Goal: Information Seeking & Learning: Learn about a topic

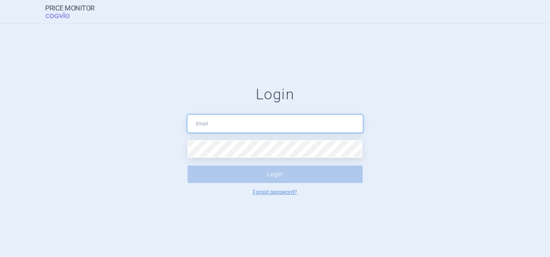
type input "[PERSON_NAME][EMAIL_ADDRESS][DOMAIN_NAME]"
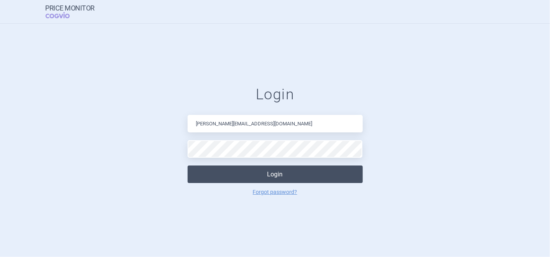
click at [293, 182] on button "Login" at bounding box center [275, 174] width 175 height 18
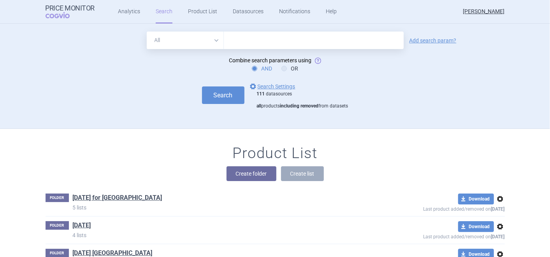
click at [252, 39] on input "text" at bounding box center [314, 41] width 180 height 18
type input "mavacamten"
click at [222, 92] on button "Search" at bounding box center [223, 95] width 42 height 18
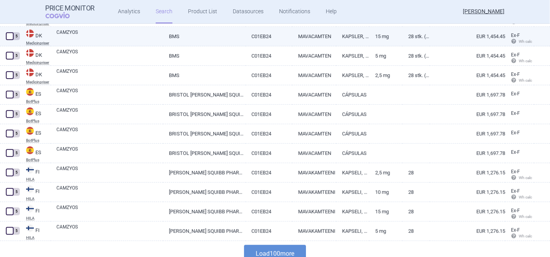
scroll to position [1905, 0]
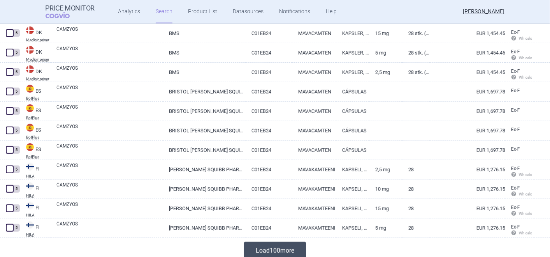
click at [270, 247] on button "Load 100 more" at bounding box center [275, 251] width 62 height 18
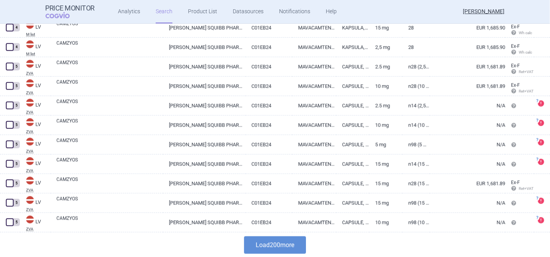
scroll to position [3857, 0]
click at [277, 245] on button "Load 200 more" at bounding box center [275, 245] width 62 height 18
